Goal: Navigation & Orientation: Find specific page/section

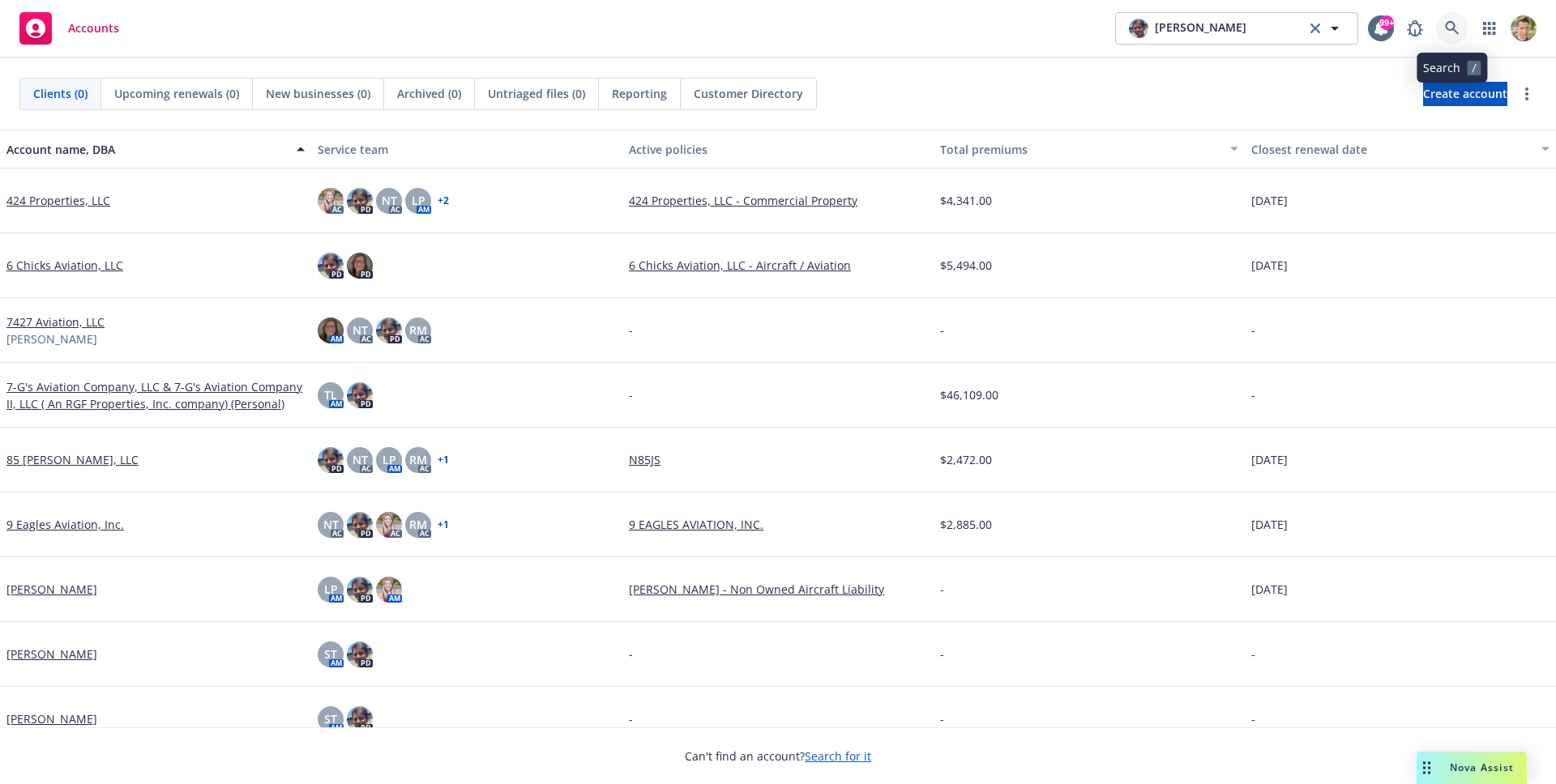
click at [1466, 27] on link at bounding box center [1452, 29] width 32 height 32
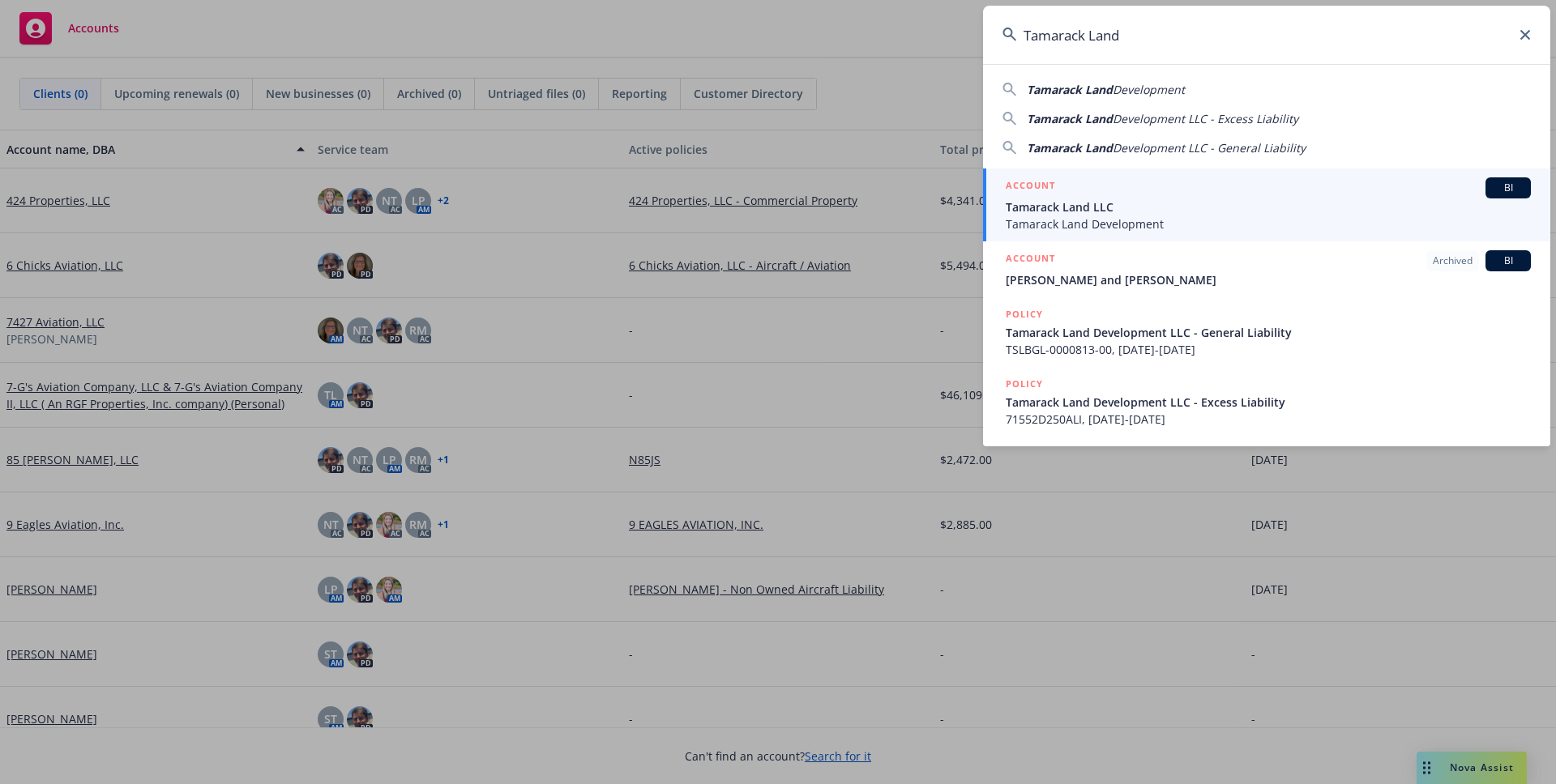
type input "Tamarack Land"
click at [1090, 200] on span "Tamarack Land LLC" at bounding box center [1268, 207] width 525 height 17
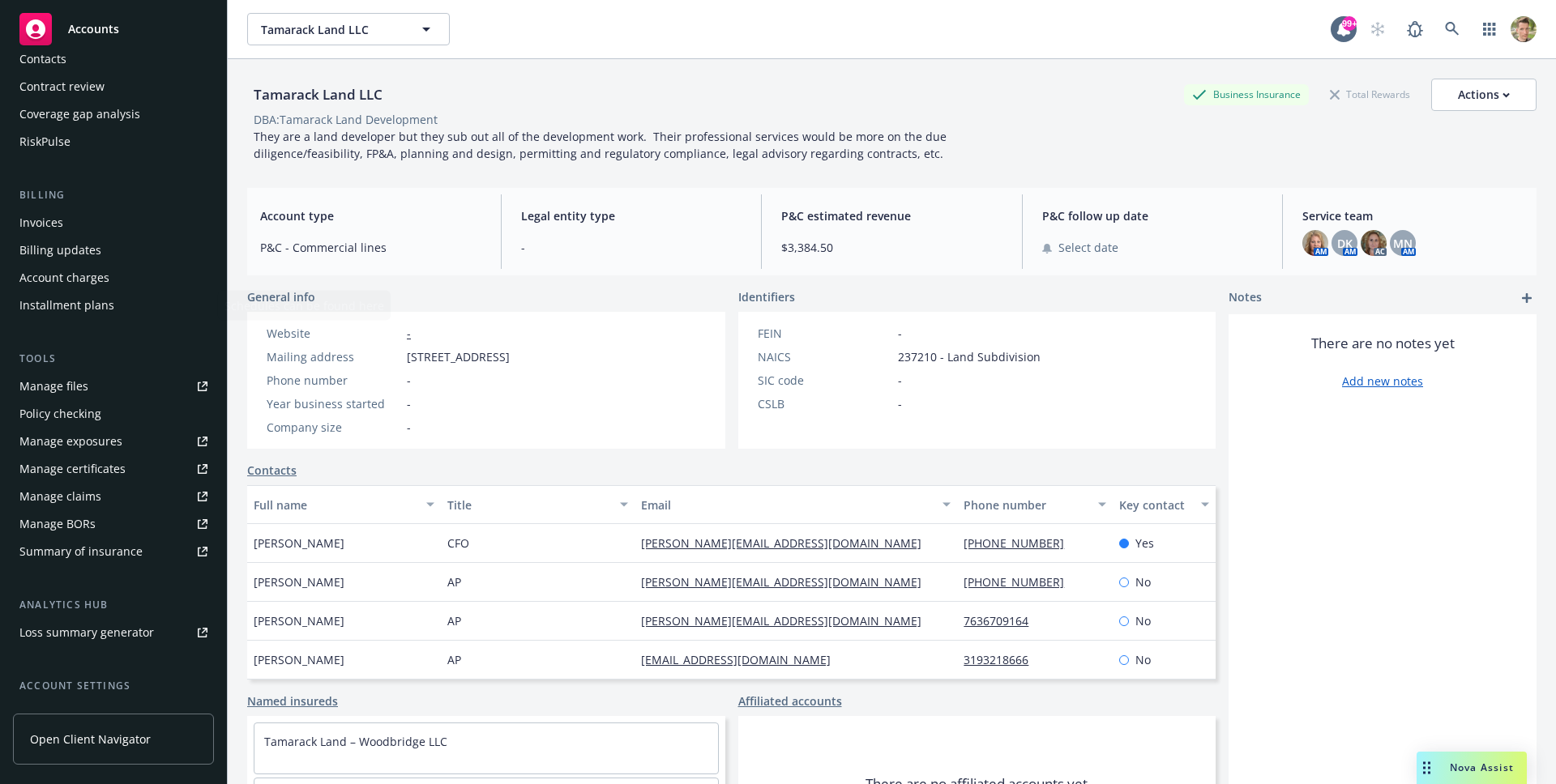
scroll to position [326, 0]
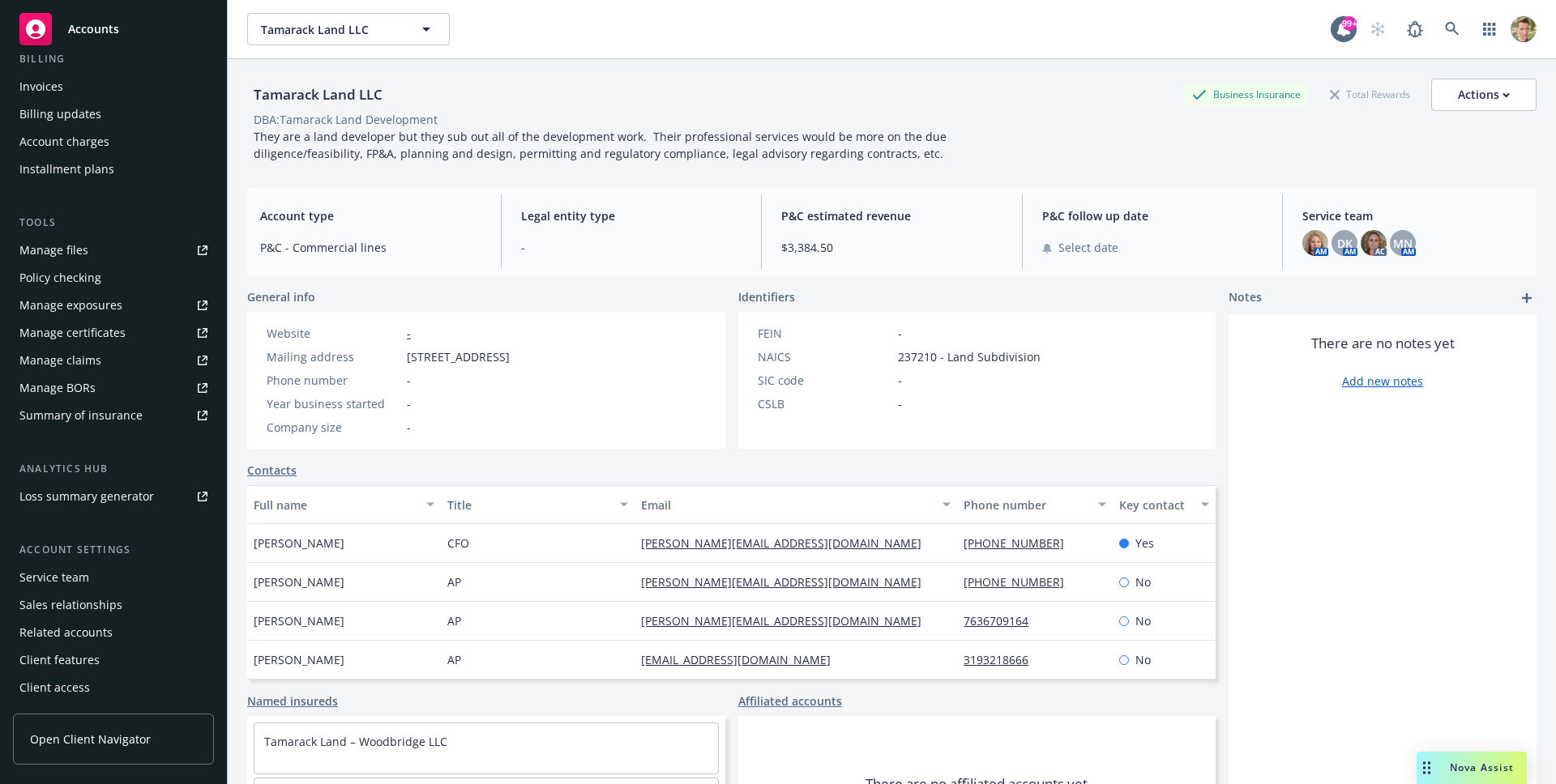
click at [138, 737] on span "Open Client Navigator" at bounding box center [90, 739] width 121 height 17
click at [1445, 30] on icon at bounding box center [1452, 29] width 14 height 14
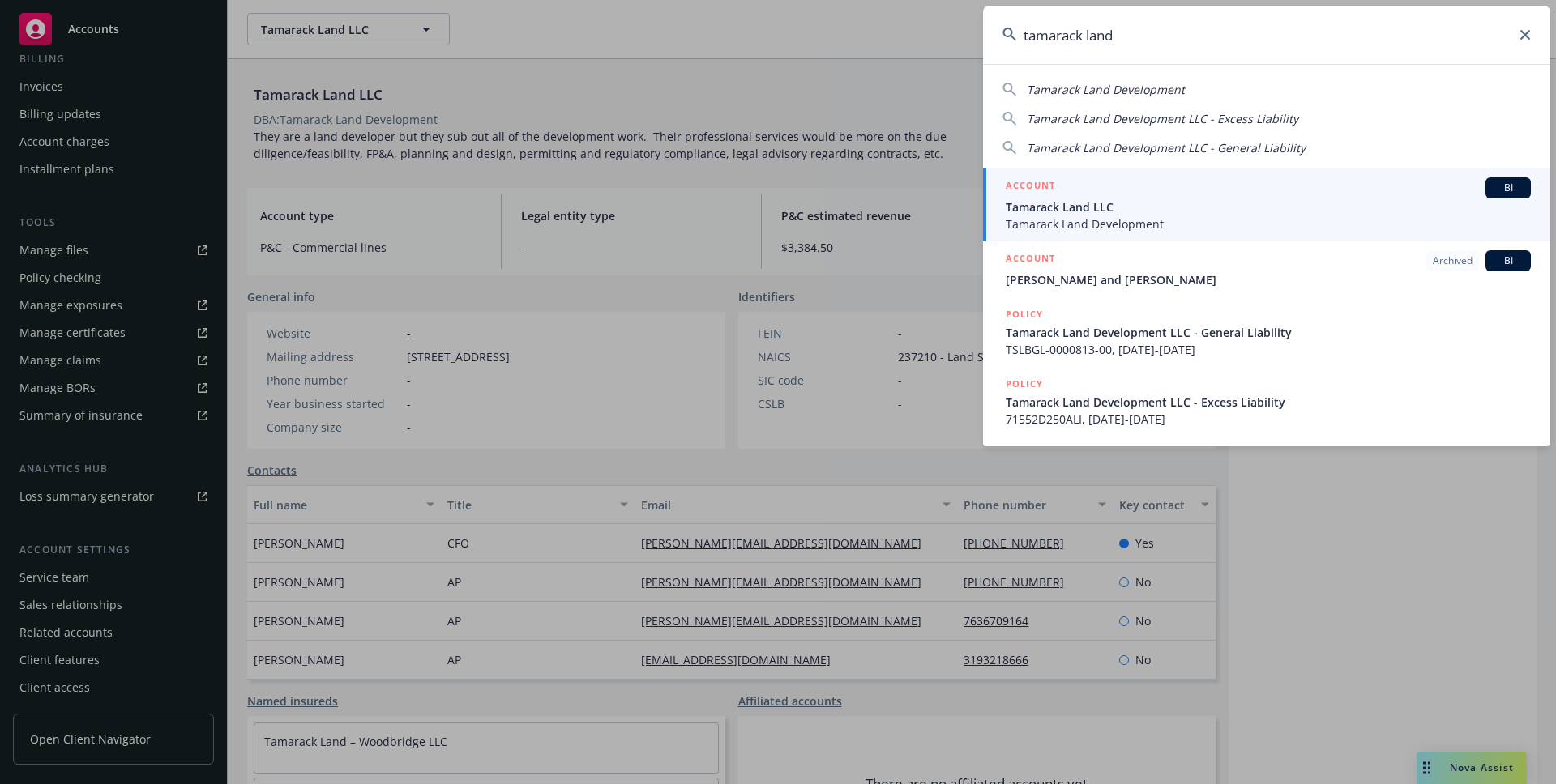
type input "tamarack land"
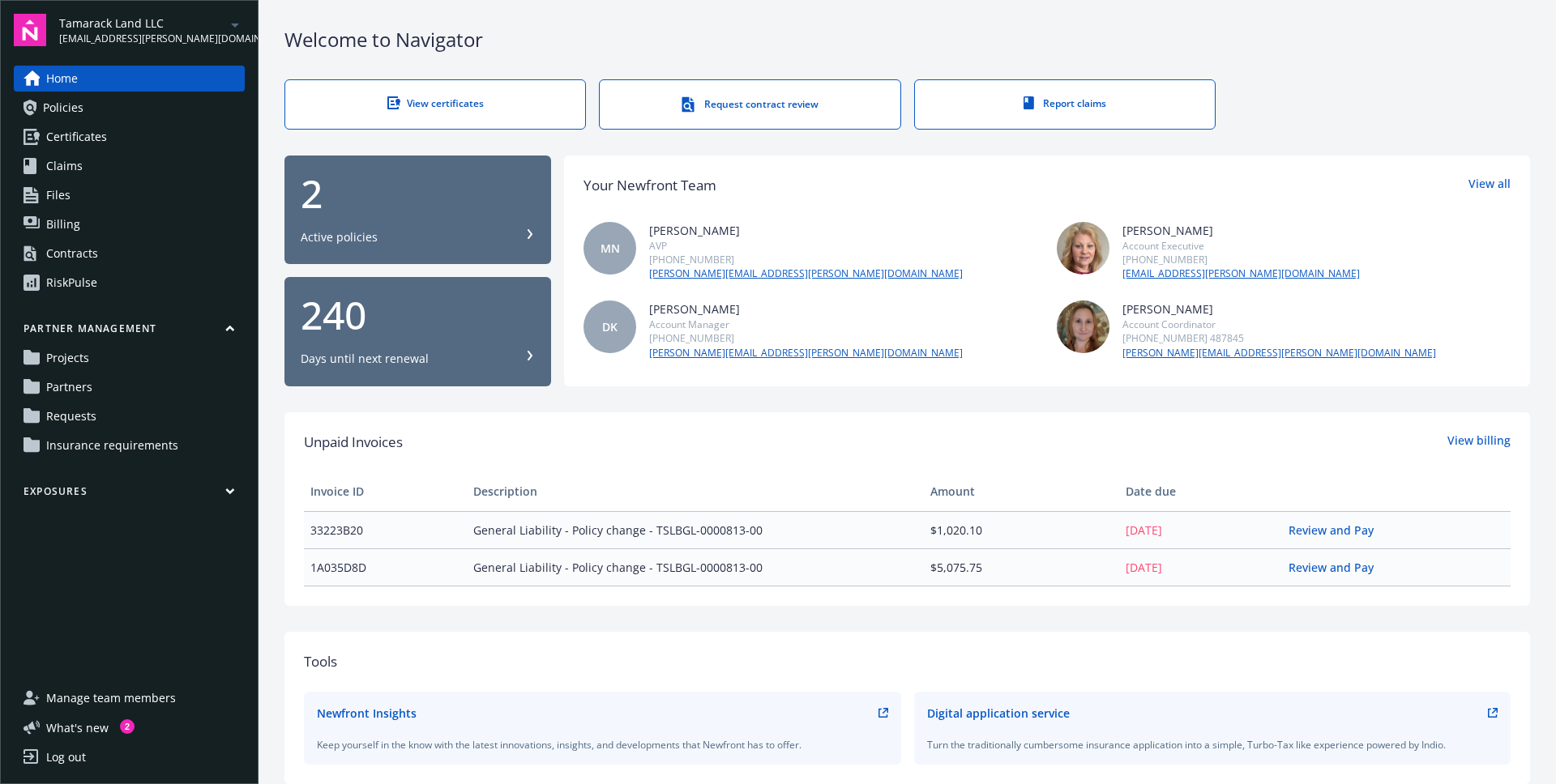
click at [83, 414] on span "Requests" at bounding box center [72, 416] width 50 height 26
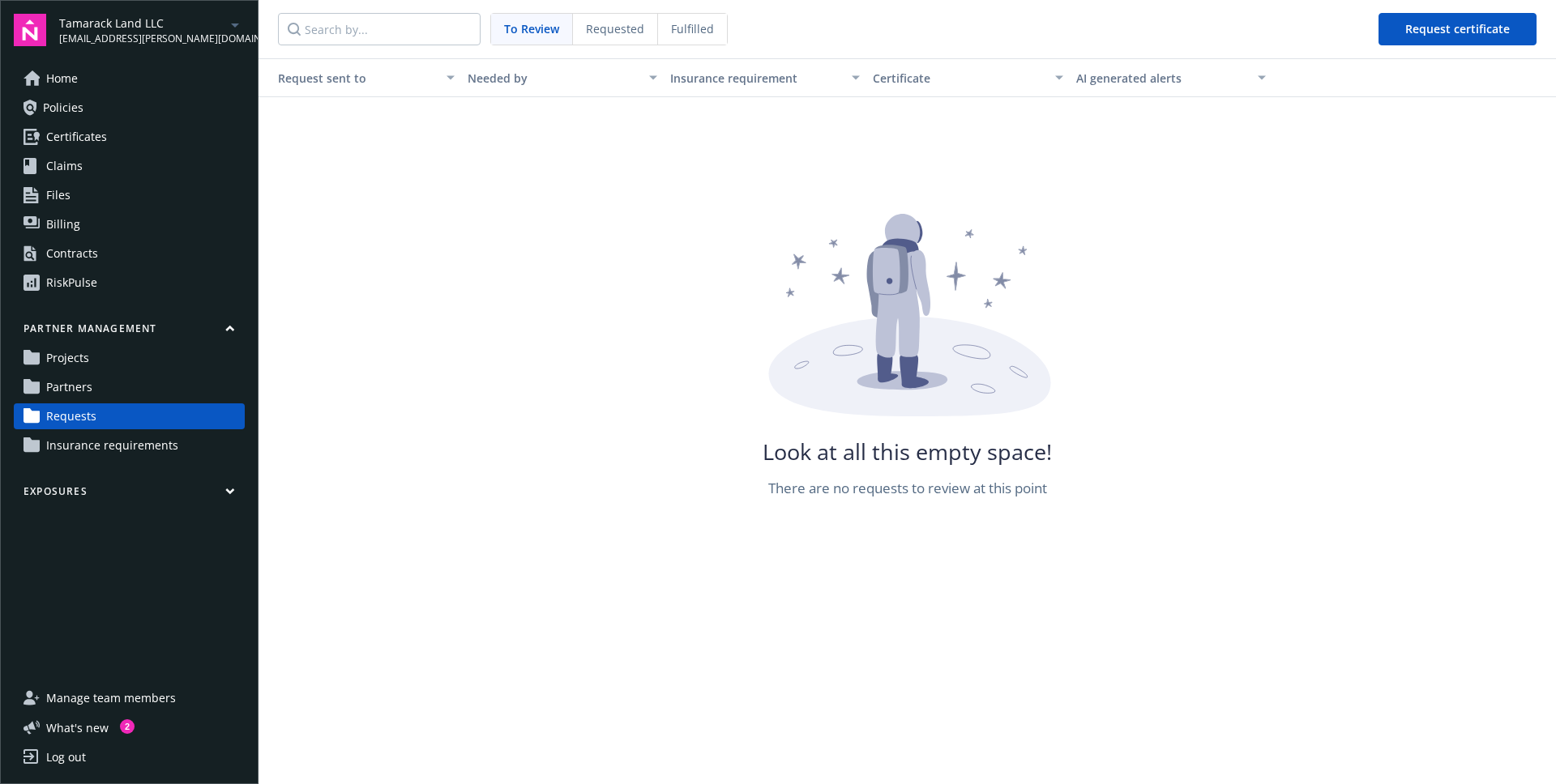
click at [605, 27] on span "Requested" at bounding box center [614, 29] width 58 height 17
click at [697, 24] on span "Fulfilled" at bounding box center [692, 29] width 43 height 17
click at [536, 26] on span "To Review" at bounding box center [531, 29] width 55 height 17
click at [143, 388] on link "Partners" at bounding box center [129, 387] width 231 height 26
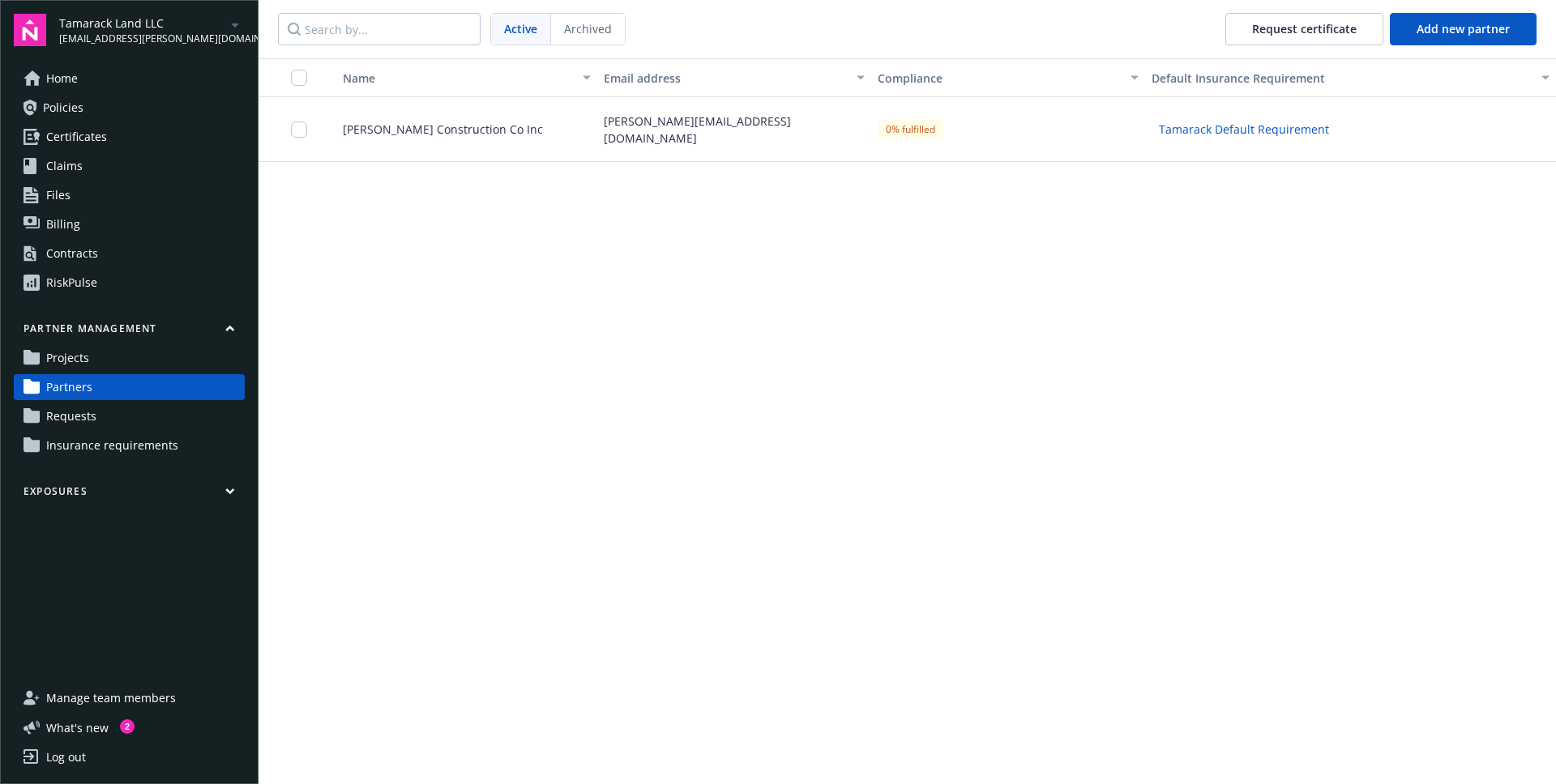
click at [132, 411] on link "Requests" at bounding box center [129, 416] width 231 height 26
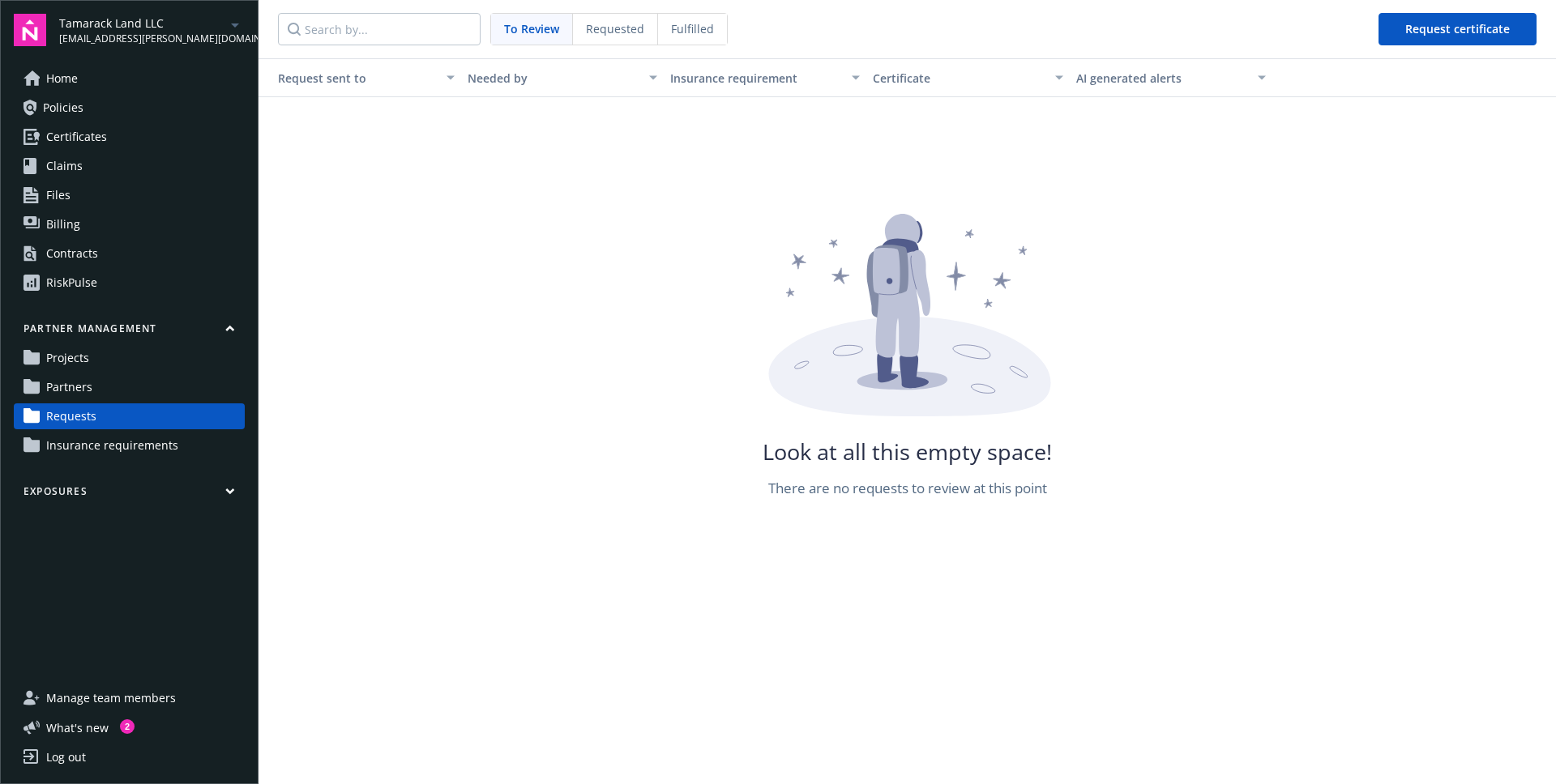
click at [596, 30] on span "Requested" at bounding box center [614, 29] width 58 height 17
click at [545, 36] on span "To Review" at bounding box center [531, 29] width 55 height 17
click at [615, 21] on span "Requested" at bounding box center [614, 29] width 58 height 17
click at [698, 21] on span "Fulfilled" at bounding box center [692, 29] width 43 height 17
click at [534, 24] on span "To Review" at bounding box center [531, 29] width 55 height 17
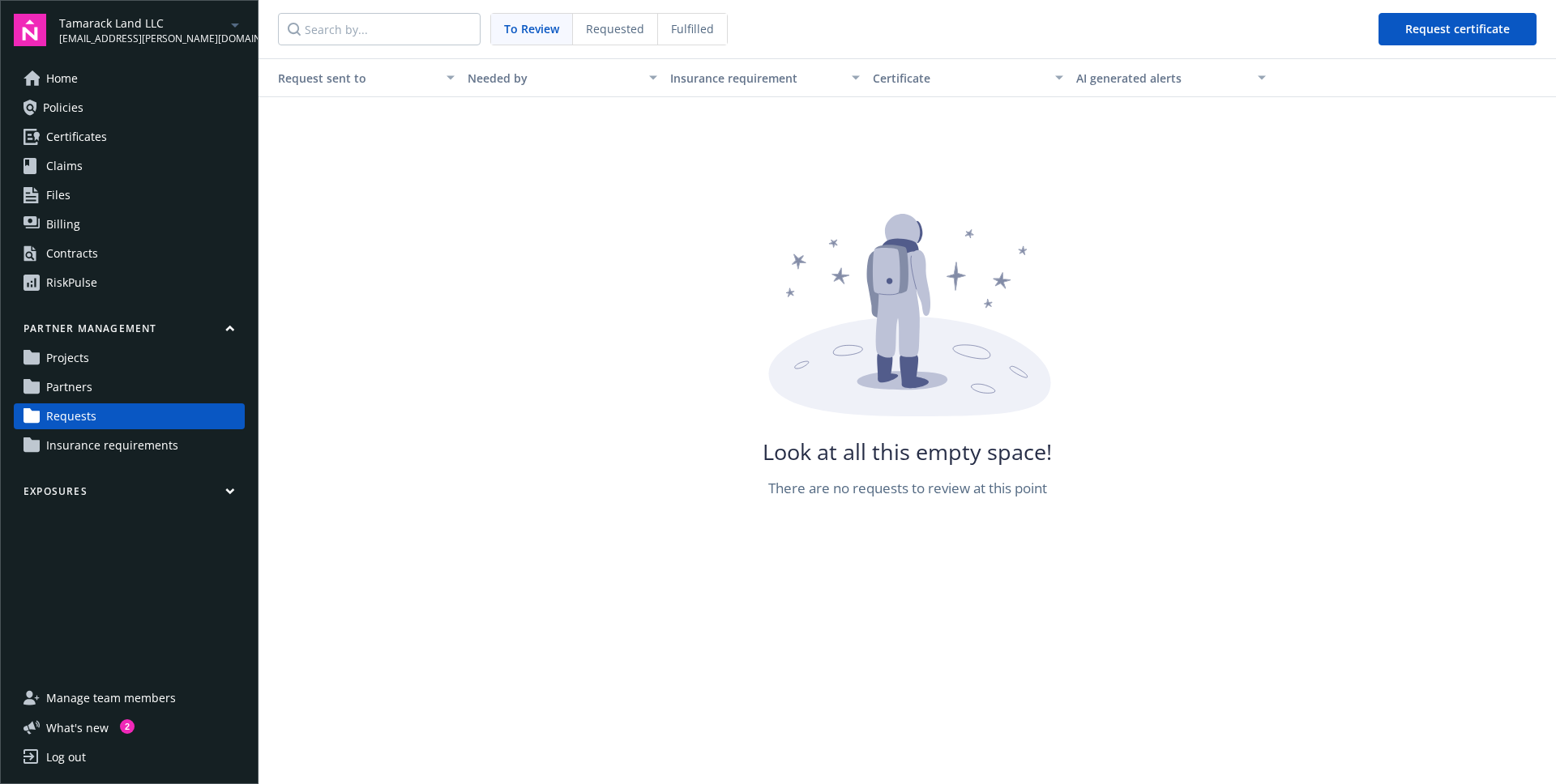
click at [624, 32] on span "Requested" at bounding box center [614, 29] width 58 height 17
click at [544, 27] on span "To Review" at bounding box center [531, 29] width 55 height 17
click at [96, 385] on link "Partners" at bounding box center [129, 387] width 231 height 26
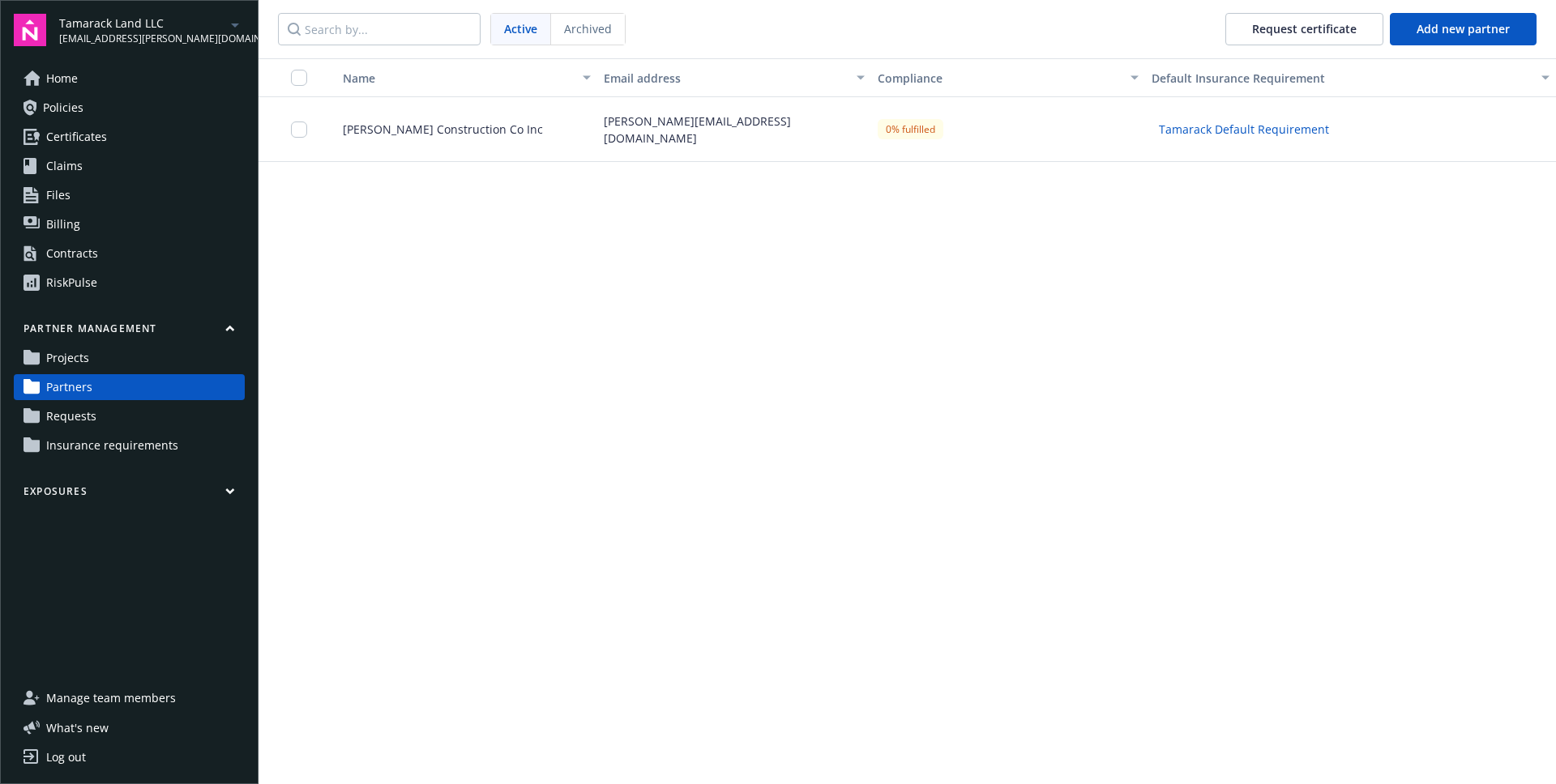
click at [402, 143] on div "Campbell Construction Co Inc" at bounding box center [461, 130] width 274 height 65
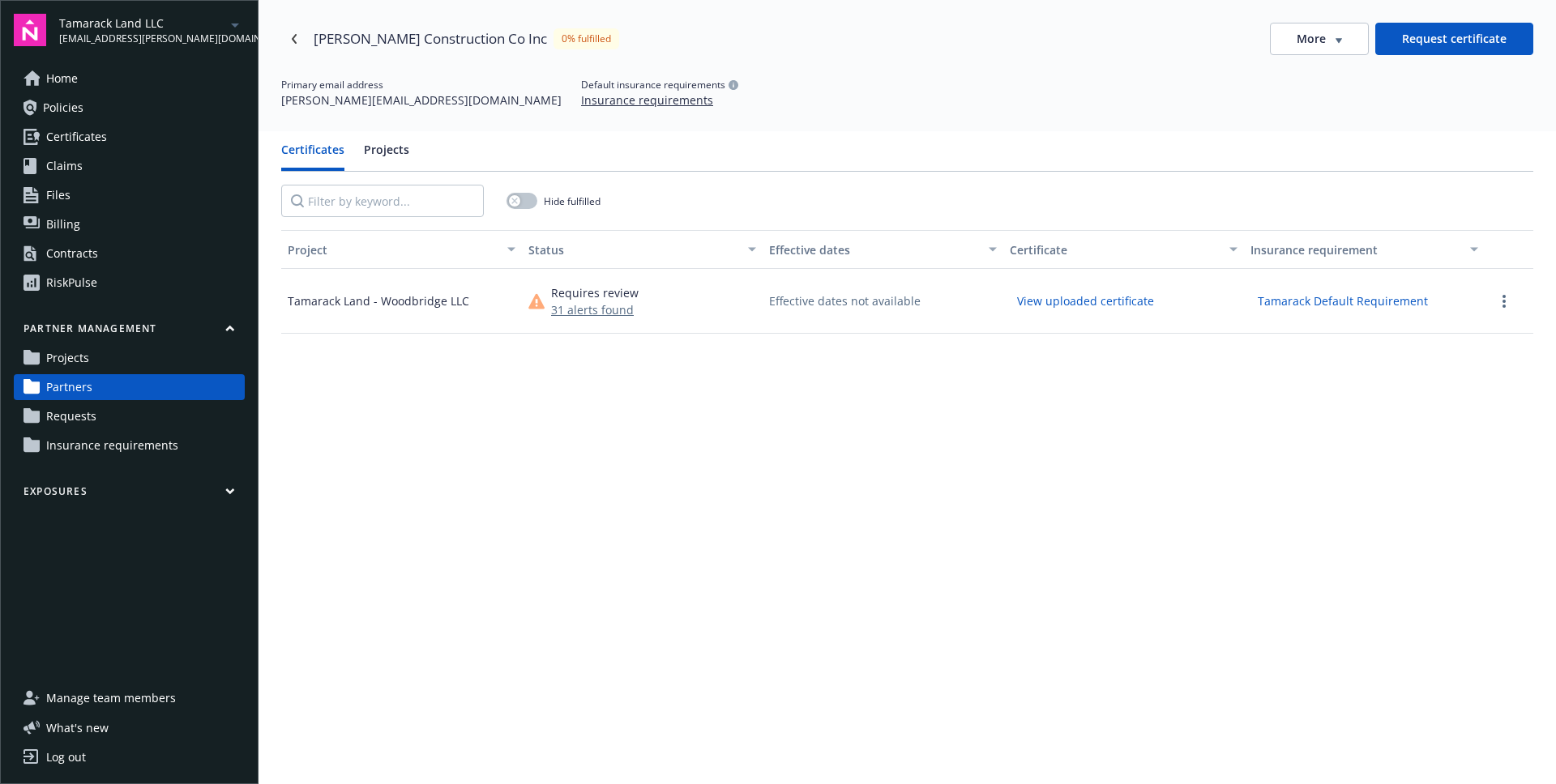
click at [452, 309] on div "Tamarack Land - Woodbridge LLC" at bounding box center [402, 301] width 241 height 65
